Goal: Navigation & Orientation: Find specific page/section

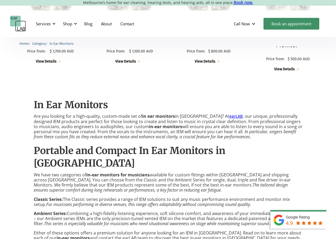
scroll to position [346, 0]
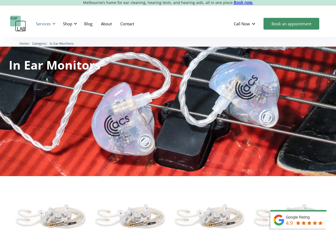
click at [42, 24] on div "Services" at bounding box center [43, 23] width 15 height 5
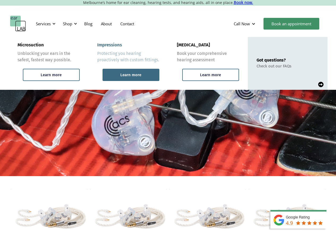
click at [127, 72] on div "Learn more" at bounding box center [131, 75] width 57 height 12
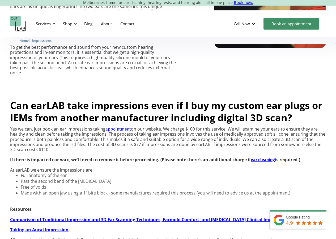
scroll to position [425, 0]
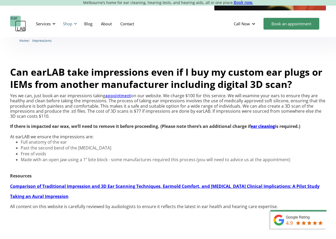
click at [72, 21] on div "Shop" at bounding box center [67, 23] width 9 height 5
